Goal: Task Accomplishment & Management: Use online tool/utility

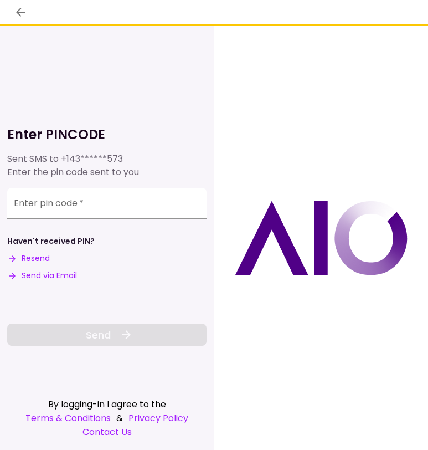
click at [71, 279] on button "Send via Email" at bounding box center [42, 276] width 70 height 12
drag, startPoint x: 91, startPoint y: 203, endPoint x: 63, endPoint y: 202, distance: 28.8
click at [91, 203] on input "Enter pin code   *" at bounding box center [106, 203] width 199 height 31
click at [63, 202] on div "Enter pin code   *" at bounding box center [106, 203] width 199 height 31
click at [54, 204] on div "Enter pin code   *" at bounding box center [106, 203] width 199 height 31
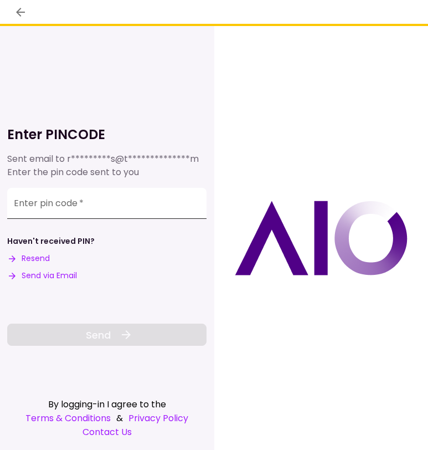
click at [28, 204] on label "Enter pin code   *" at bounding box center [49, 203] width 70 height 13
click at [28, 204] on input "Enter pin code   *" at bounding box center [106, 203] width 199 height 31
click at [110, 213] on input "Enter pin code   *" at bounding box center [106, 203] width 199 height 31
click at [75, 208] on input "Enter pin code   *" at bounding box center [106, 203] width 199 height 31
paste input "******"
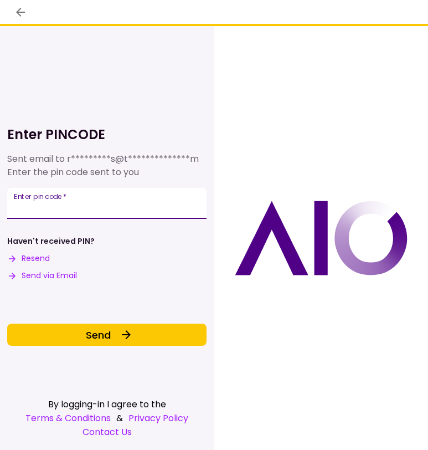
click at [75, 208] on input "******" at bounding box center [106, 203] width 199 height 31
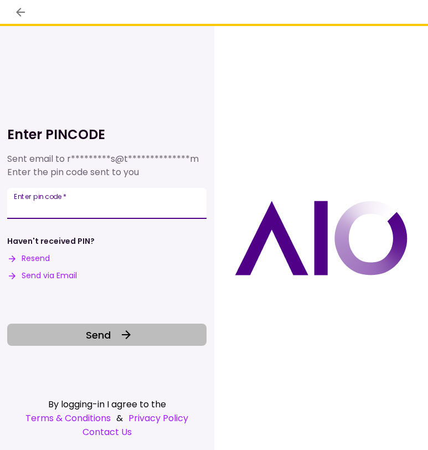
type input "******"
click at [80, 327] on button "Send" at bounding box center [106, 334] width 199 height 22
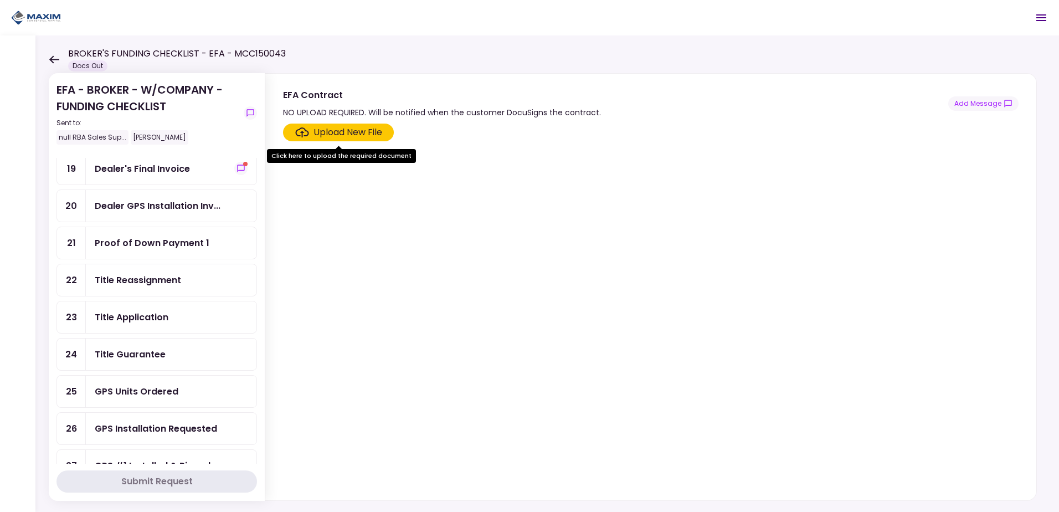
scroll to position [388, 0]
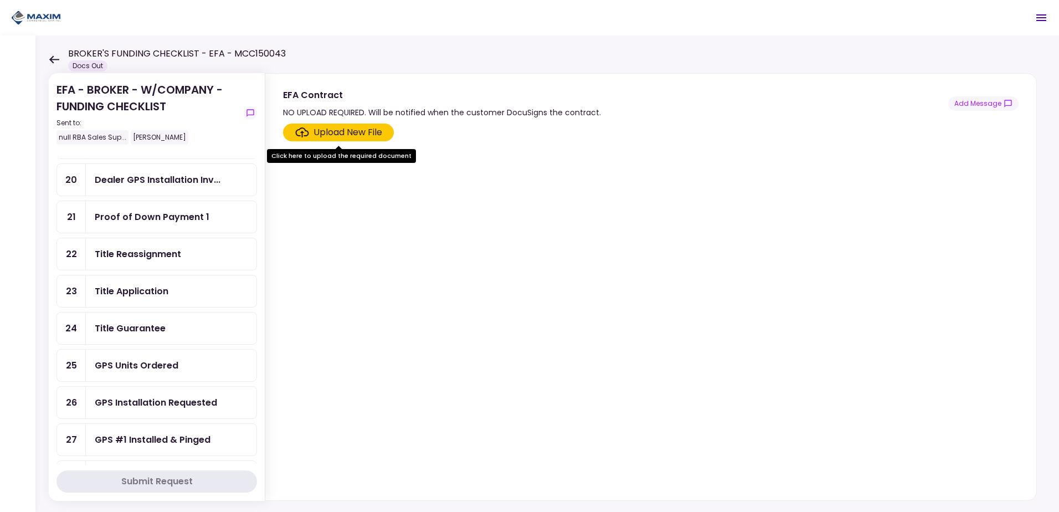
click at [155, 321] on div "Title Guarantee" at bounding box center [171, 328] width 171 height 32
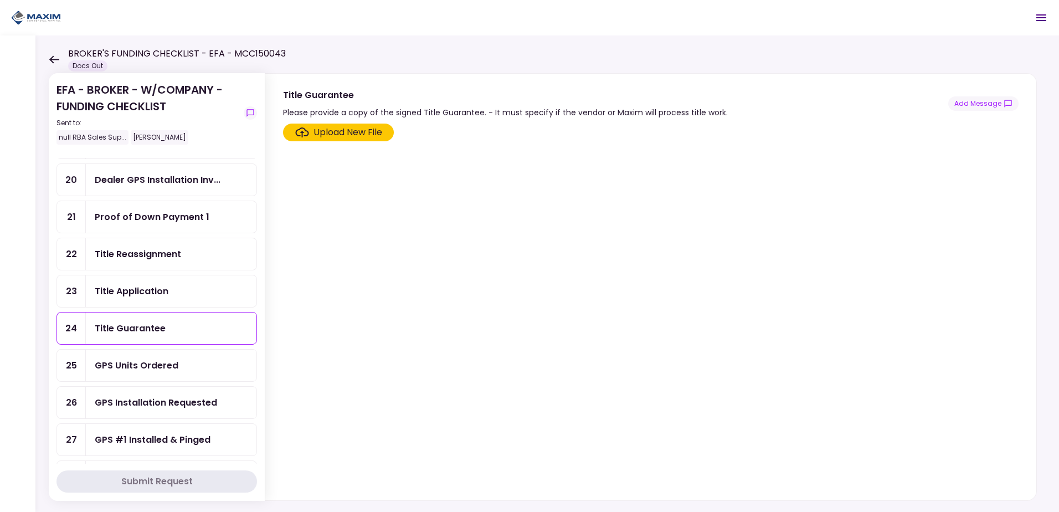
click at [158, 291] on div "Title Application" at bounding box center [132, 291] width 74 height 14
click at [157, 255] on div "Title Reassignment" at bounding box center [138, 254] width 86 height 14
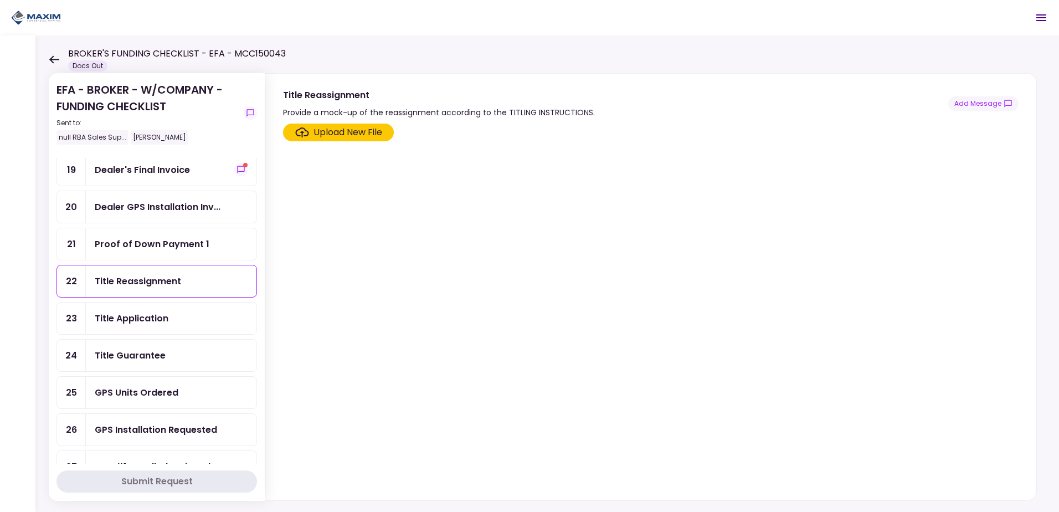
scroll to position [388, 0]
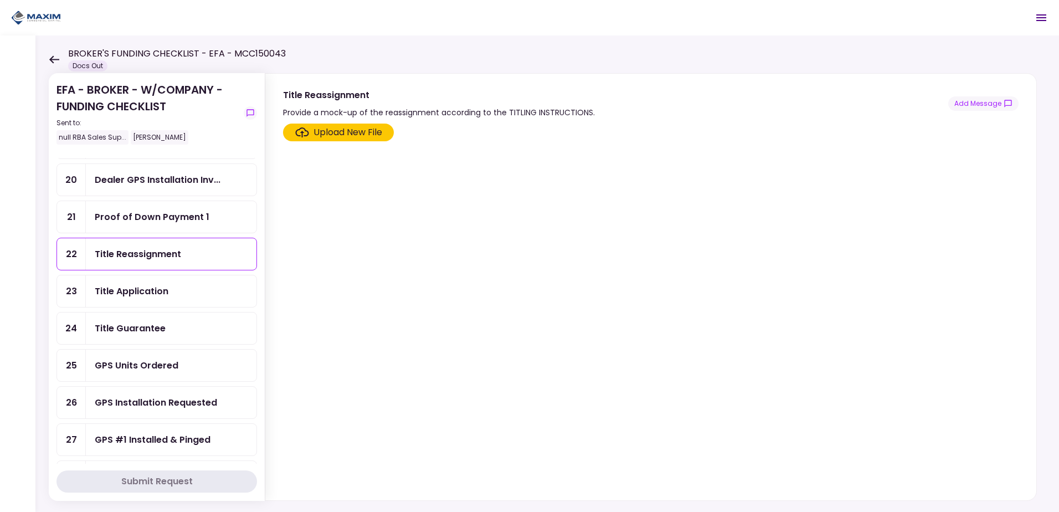
click at [182, 287] on div "Title Application" at bounding box center [171, 291] width 153 height 14
click at [182, 256] on div "Title Reassignment" at bounding box center [171, 254] width 153 height 14
click at [171, 296] on div "Title Application" at bounding box center [171, 291] width 153 height 14
click at [158, 337] on div "Title Guarantee" at bounding box center [171, 328] width 171 height 32
click at [171, 376] on div "GPS Units Ordered" at bounding box center [171, 366] width 171 height 32
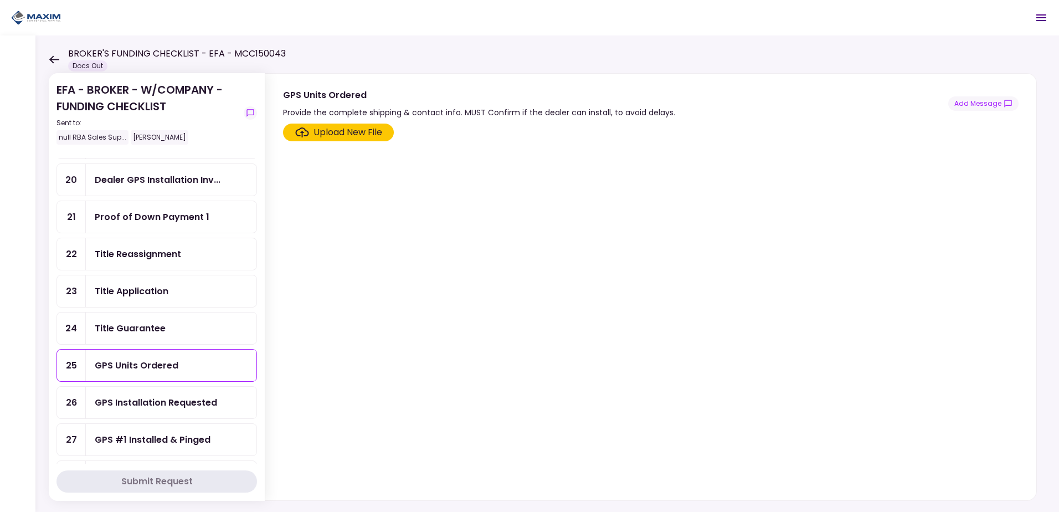
click at [174, 246] on div "Title Reassignment" at bounding box center [171, 254] width 171 height 32
click at [155, 295] on div "Title Application" at bounding box center [132, 291] width 74 height 14
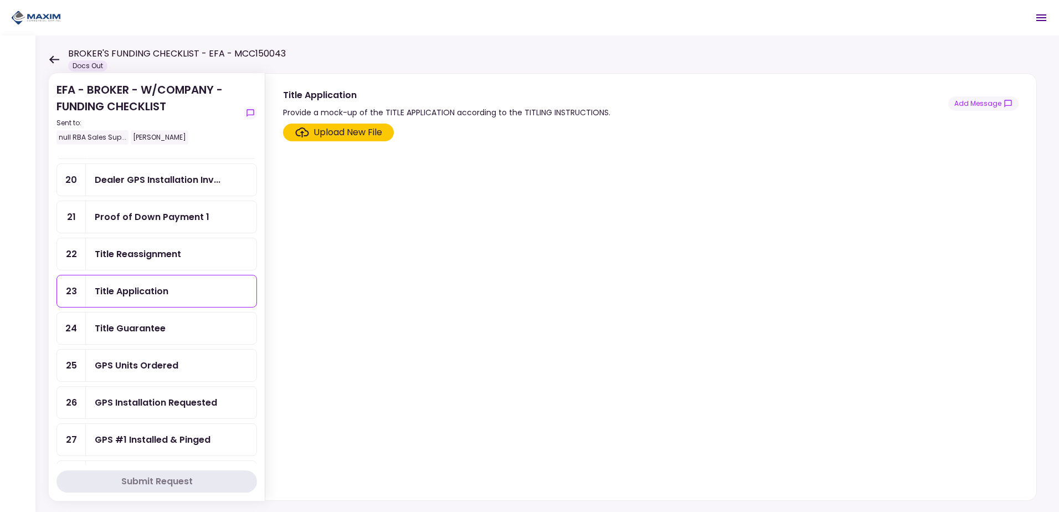
click at [133, 332] on div "Title Guarantee" at bounding box center [130, 328] width 71 height 14
click at [139, 358] on div "GPS Units Ordered" at bounding box center [171, 366] width 171 height 32
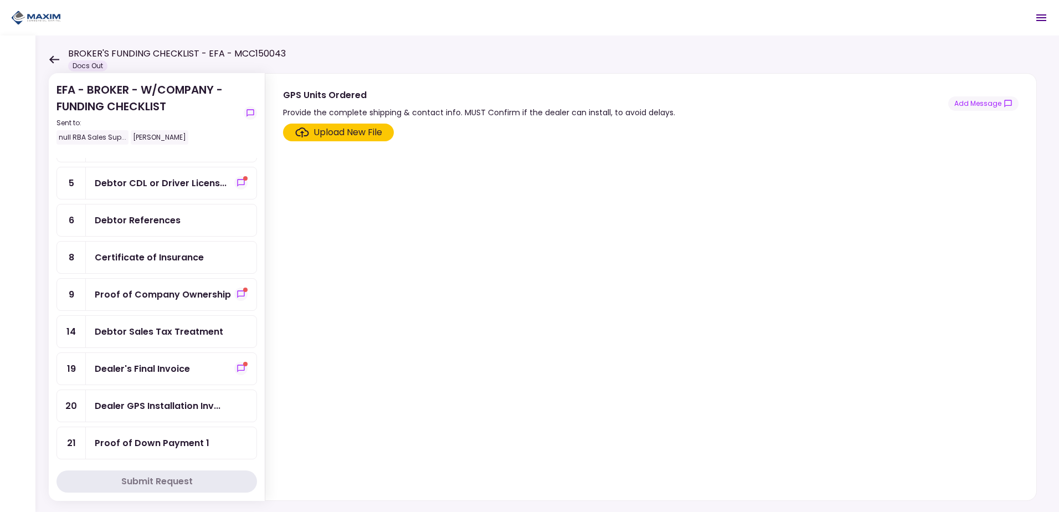
scroll to position [159, 0]
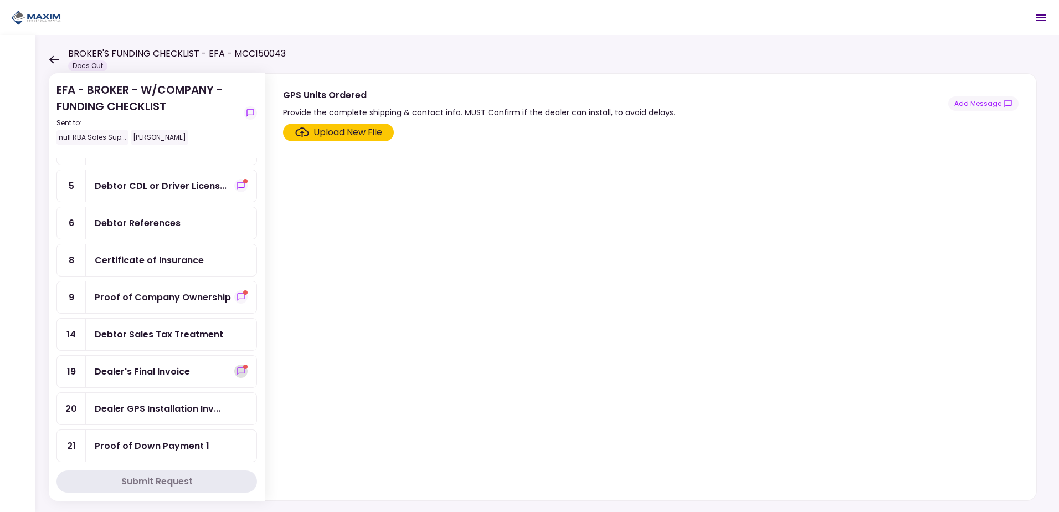
click at [237, 374] on icon "show-messages" at bounding box center [241, 371] width 9 height 9
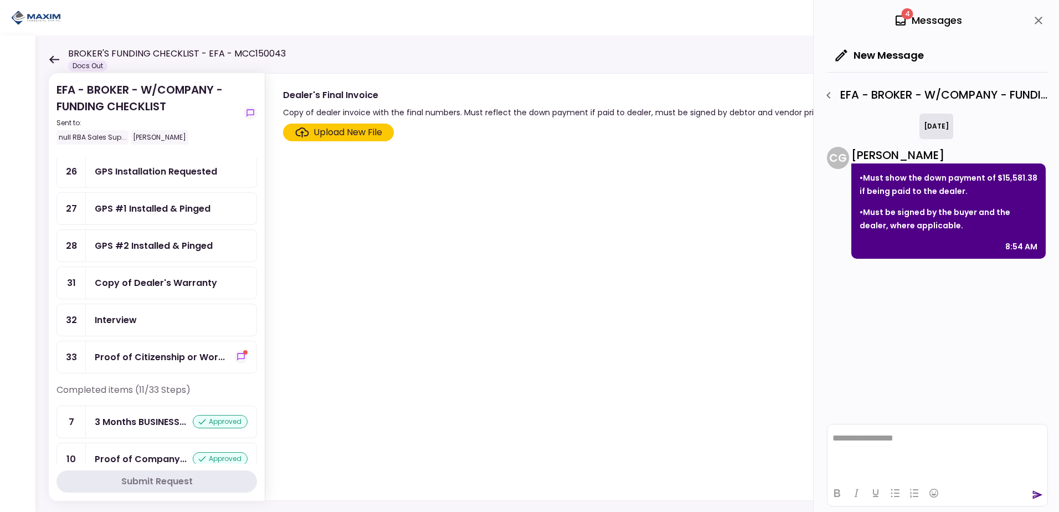
scroll to position [600, 0]
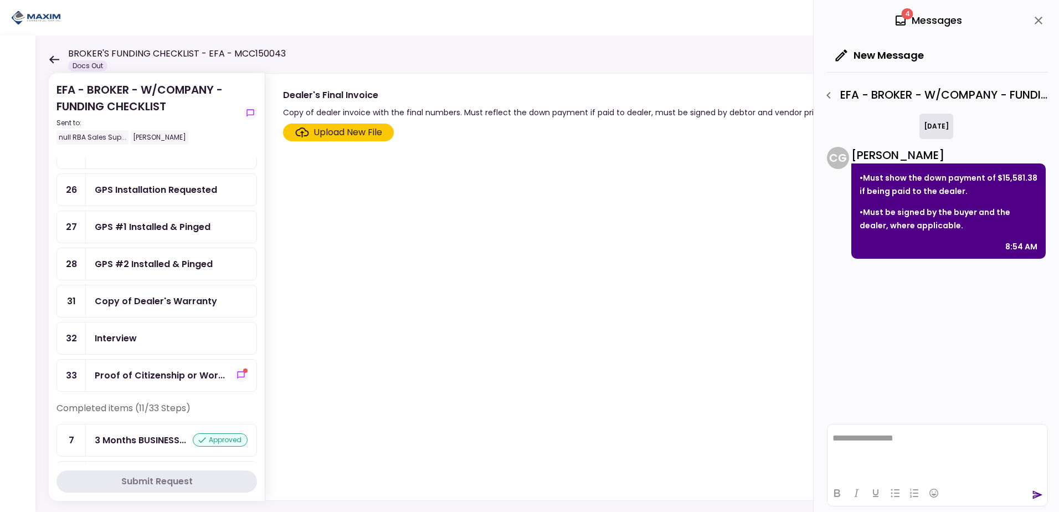
click at [132, 305] on div "Copy of Dealer's Warranty" at bounding box center [156, 301] width 122 height 14
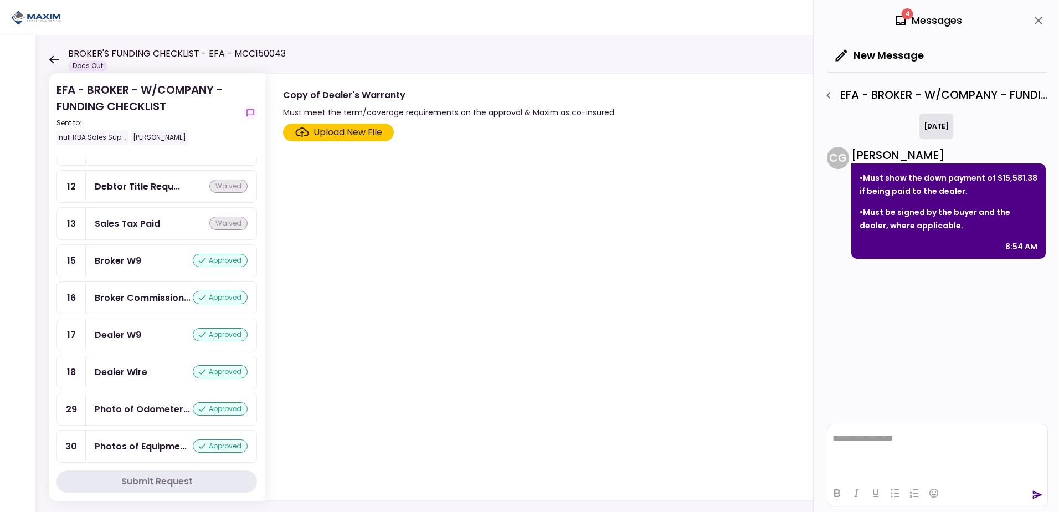
scroll to position [988, 0]
